Goal: Task Accomplishment & Management: Understand process/instructions

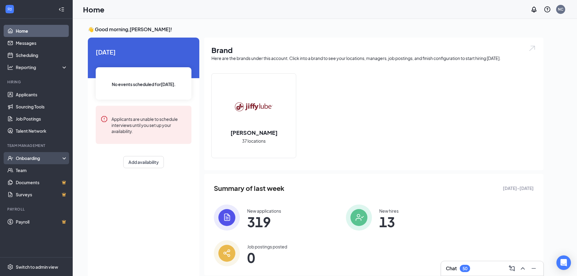
click at [60, 154] on div "Onboarding" at bounding box center [36, 158] width 73 height 12
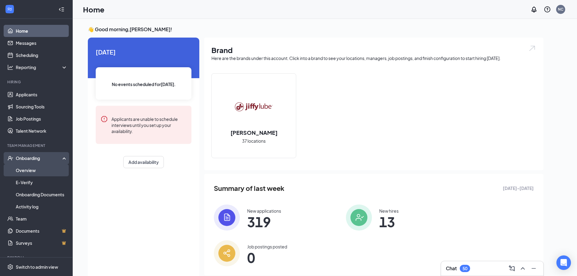
click at [56, 170] on link "Overview" at bounding box center [42, 170] width 52 height 12
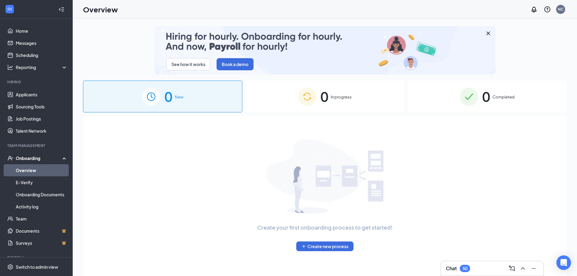
click at [291, 100] on div "0 In progress" at bounding box center [324, 97] width 159 height 32
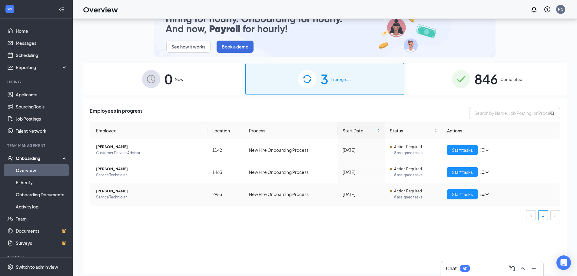
scroll to position [27, 0]
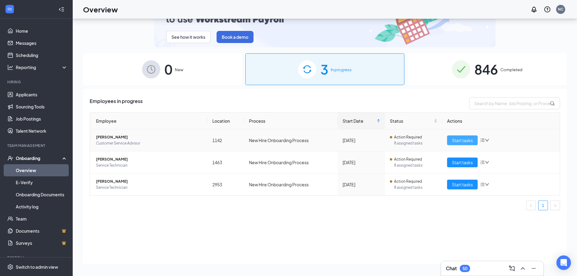
click at [456, 139] on span "Start tasks" at bounding box center [462, 140] width 21 height 7
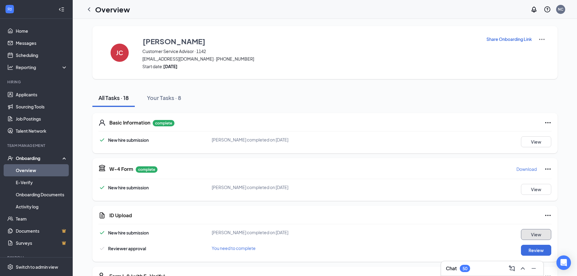
click at [530, 238] on button "View" at bounding box center [536, 234] width 30 height 11
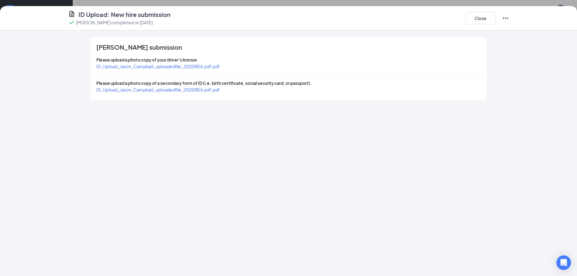
click at [193, 67] on span "ID_Upload_Jason_Campbell_uploadedfile_20250826.pdf.pdf" at bounding box center [158, 66] width 124 height 5
click at [204, 88] on span "ID_Upload_Jason_Campbell_uploadedfile_20250826.pdf.pdf" at bounding box center [158, 89] width 124 height 5
click at [472, 21] on button "Close" at bounding box center [481, 18] width 30 height 12
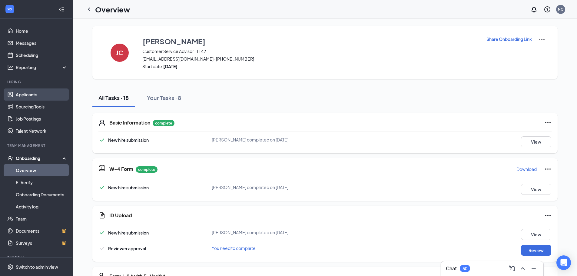
click at [21, 93] on link "Applicants" at bounding box center [42, 94] width 52 height 12
